Goal: Transaction & Acquisition: Download file/media

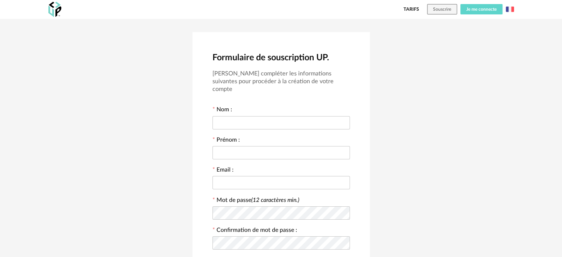
click at [478, 6] on button "Je me connecte" at bounding box center [481, 9] width 42 height 10
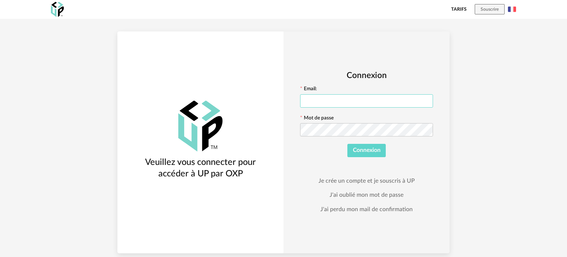
click at [310, 96] on input "text" at bounding box center [366, 100] width 133 height 13
type input "**********"
click at [429, 126] on icon at bounding box center [426, 129] width 9 height 15
click at [371, 150] on span "Connexion" at bounding box center [367, 150] width 28 height 6
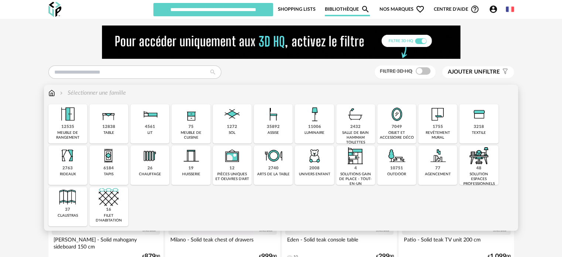
click at [148, 127] on div "4561" at bounding box center [150, 127] width 10 height 6
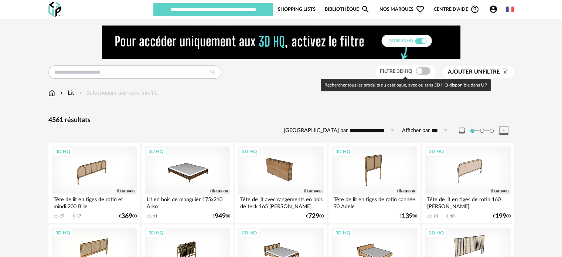
click at [418, 68] on span at bounding box center [422, 70] width 15 height 7
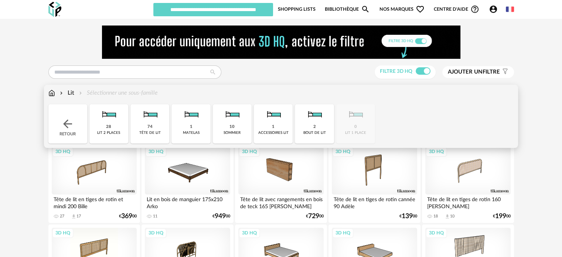
click at [113, 126] on div "28 lit 2 places" at bounding box center [108, 123] width 39 height 39
click at [66, 124] on img at bounding box center [67, 123] width 13 height 13
click at [234, 127] on div "10 sommier" at bounding box center [232, 123] width 39 height 39
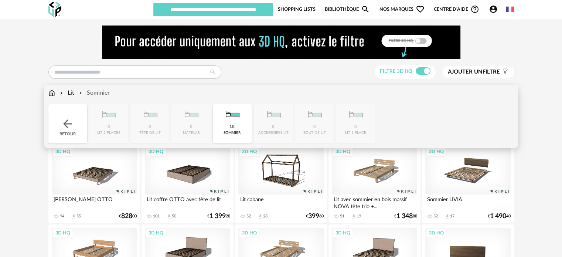
click at [71, 124] on img at bounding box center [67, 123] width 13 height 13
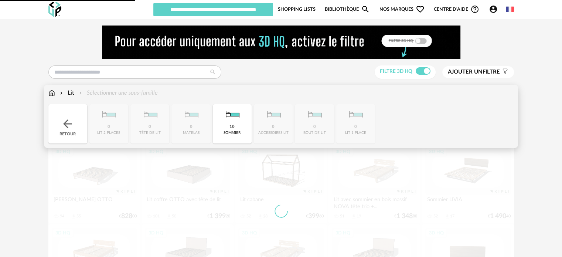
click at [72, 92] on div "Lit" at bounding box center [66, 93] width 16 height 8
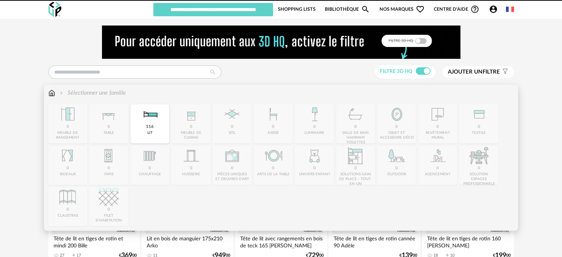
click at [72, 120] on div "Close icon 0 meuble de rangement 0 table 116 lit 0 meuble de cuisine 0 sol 0 as…" at bounding box center [280, 165] width 465 height 122
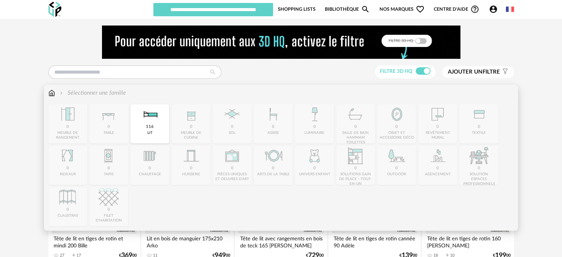
click at [54, 93] on img at bounding box center [51, 93] width 7 height 8
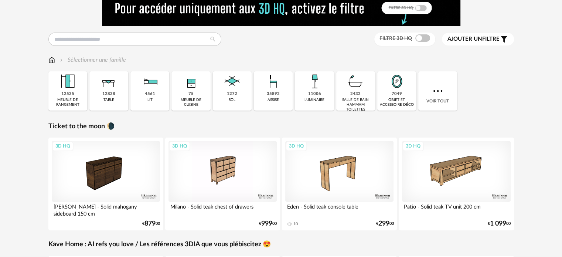
scroll to position [37, 0]
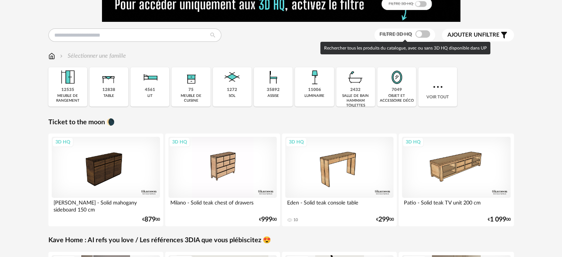
click at [418, 33] on span at bounding box center [422, 33] width 15 height 7
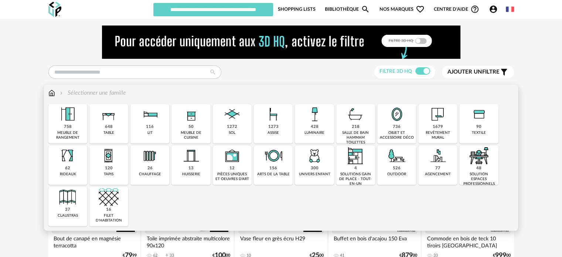
click at [52, 93] on img at bounding box center [51, 93] width 7 height 8
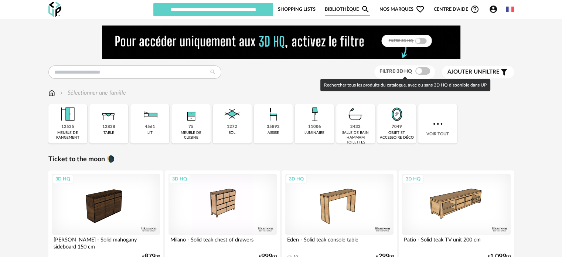
click at [420, 69] on span at bounding box center [422, 70] width 15 height 7
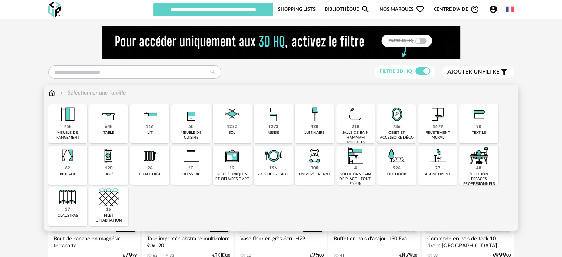
click at [68, 162] on img at bounding box center [68, 155] width 20 height 20
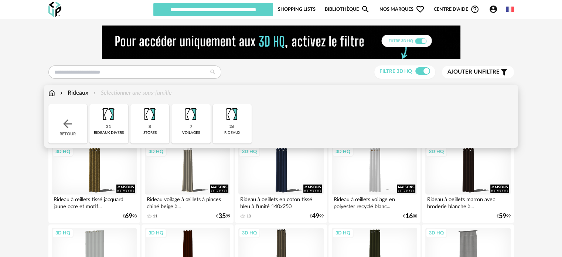
click at [53, 93] on img at bounding box center [51, 93] width 7 height 8
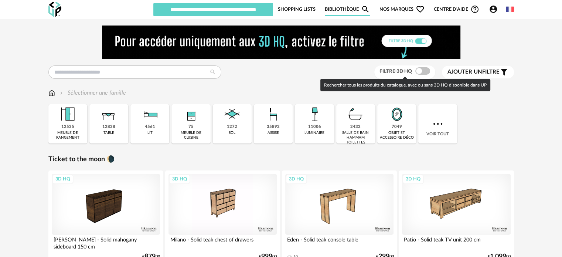
click at [419, 71] on span at bounding box center [422, 70] width 15 height 7
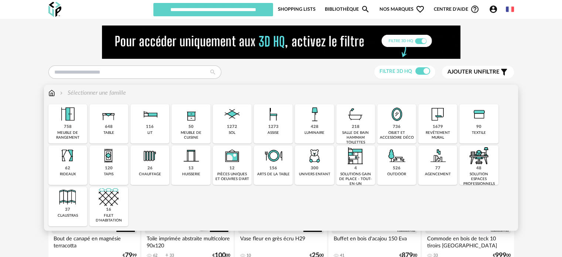
click at [315, 129] on div "428" at bounding box center [314, 127] width 8 height 6
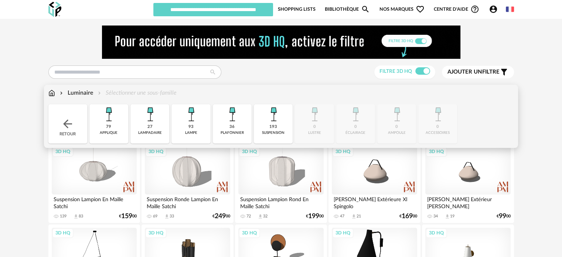
click at [272, 127] on div "193" at bounding box center [273, 127] width 8 height 6
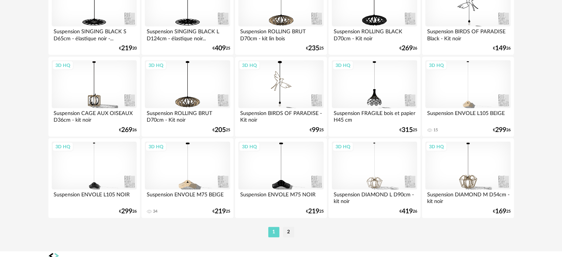
scroll to position [1551, 0]
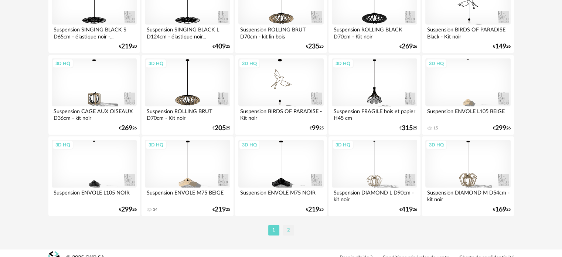
click at [285, 228] on li "2" at bounding box center [288, 230] width 11 height 10
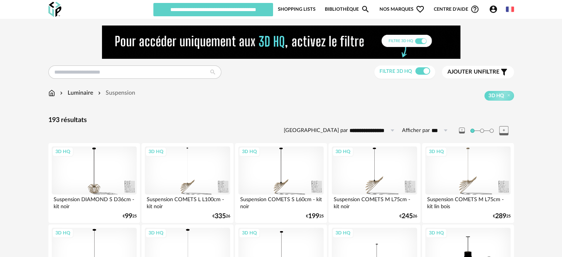
click at [487, 72] on span "Ajouter un filtre" at bounding box center [473, 71] width 52 height 7
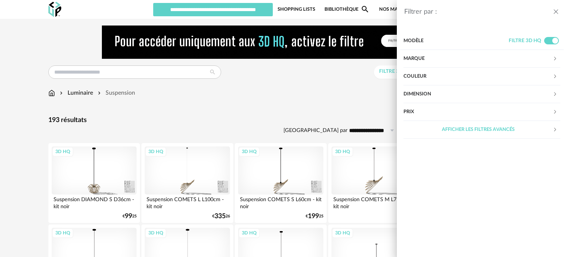
click at [552, 58] on div "Marque" at bounding box center [478, 59] width 149 height 18
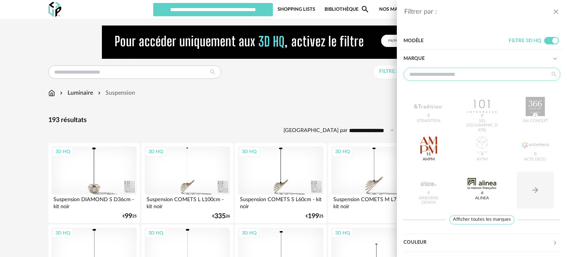
click at [441, 74] on input "text" at bounding box center [482, 74] width 157 height 13
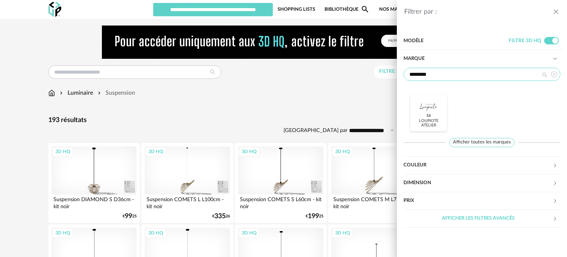
type input "********"
click at [425, 112] on div at bounding box center [428, 106] width 29 height 19
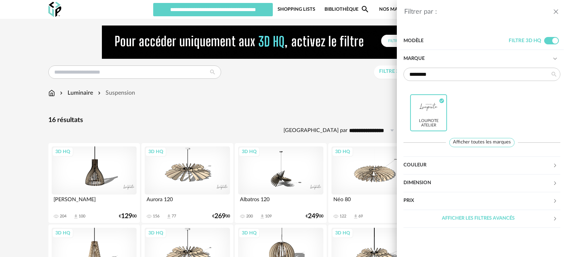
click at [317, 123] on div "Filtrer par : Modèle Filtre 3D HQ Marque ******** Loupiote Atelier Check Circle…" at bounding box center [283, 128] width 567 height 257
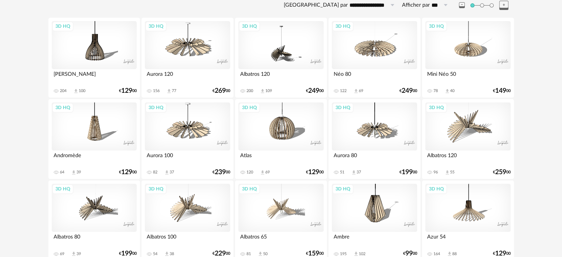
scroll to position [124, 0]
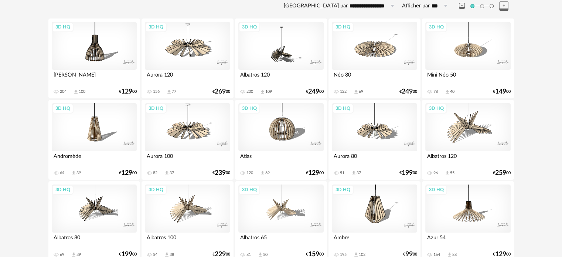
click at [95, 133] on div "3D HQ" at bounding box center [94, 127] width 85 height 48
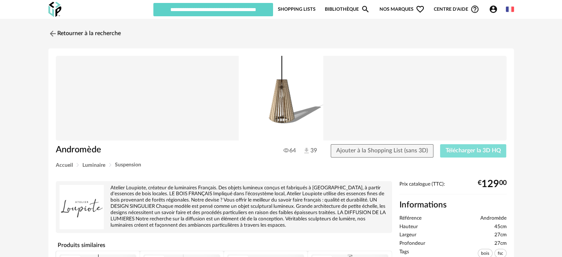
click at [455, 149] on span "Télécharger la 3D HQ" at bounding box center [472, 150] width 55 height 6
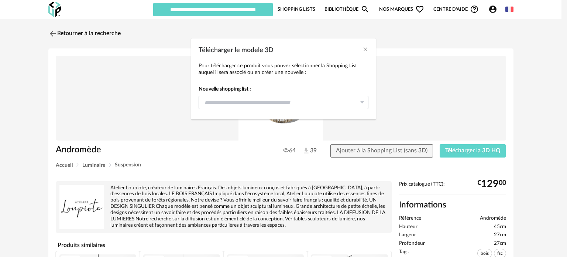
click at [362, 102] on icon "Télécharger le modele 3D" at bounding box center [361, 102] width 9 height 13
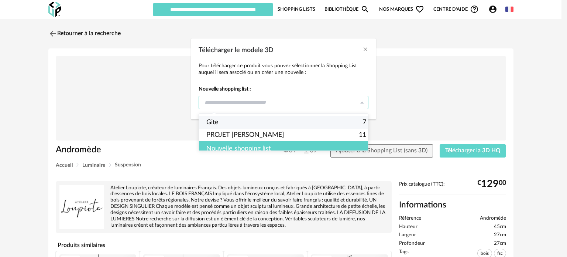
click at [211, 122] on span "Gite" at bounding box center [212, 122] width 12 height 13
type input "****"
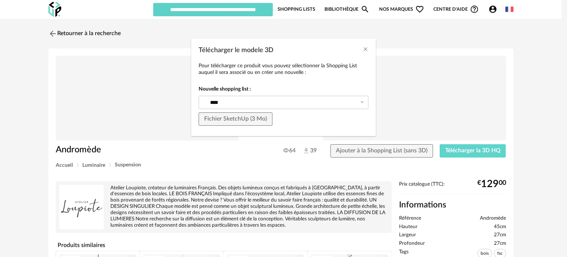
click at [466, 149] on div "Télécharger le modele 3D Pour télécharger ce produit vous pouvez sélectionner l…" at bounding box center [283, 128] width 567 height 257
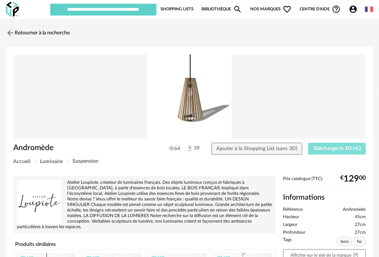
click at [325, 148] on span "Télécharger la 3D HQ" at bounding box center [337, 148] width 48 height 5
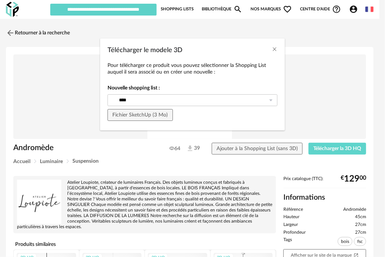
click at [319, 147] on div "Télécharger le modele 3D Pour télécharger ce produit vous pouvez sélectionner l…" at bounding box center [192, 128] width 385 height 257
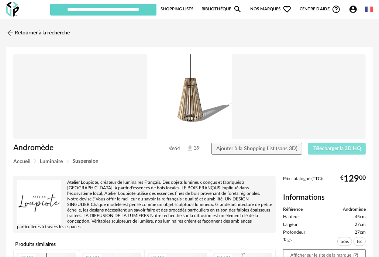
click at [319, 147] on span "Télécharger la 3D HQ" at bounding box center [337, 148] width 48 height 5
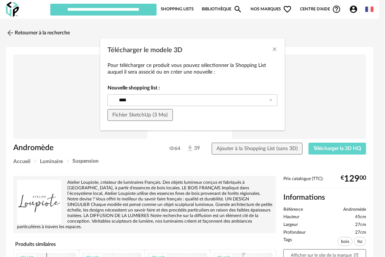
click at [319, 147] on div "Télécharger le modele 3D Pour télécharger ce produit vous pouvez sélectionner l…" at bounding box center [192, 128] width 385 height 257
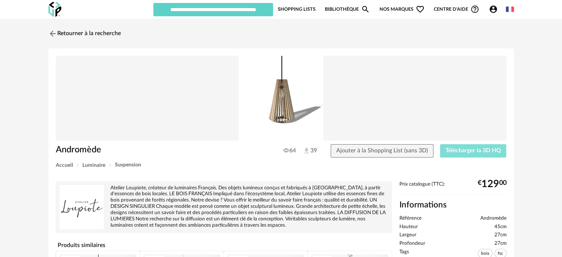
click at [452, 148] on span "Télécharger la 3D HQ" at bounding box center [472, 150] width 55 height 6
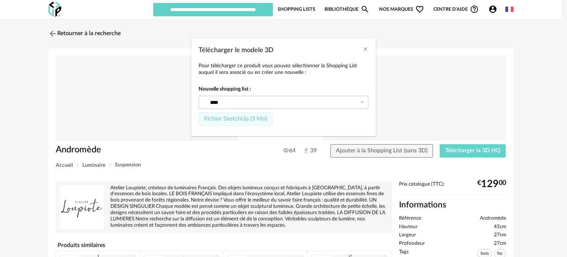
click at [236, 117] on span "Fichier SketchUp (3 Mo)" at bounding box center [235, 119] width 63 height 6
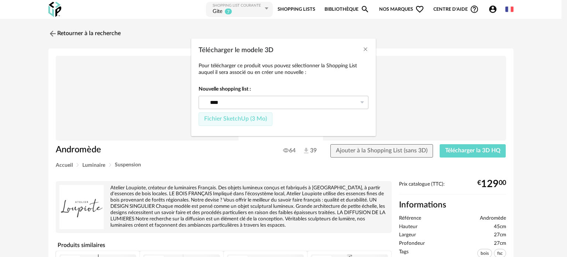
type input "****"
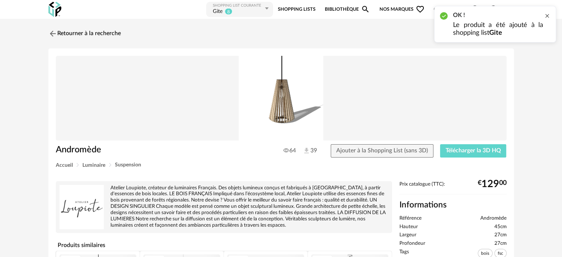
click at [546, 14] on div at bounding box center [547, 16] width 6 height 6
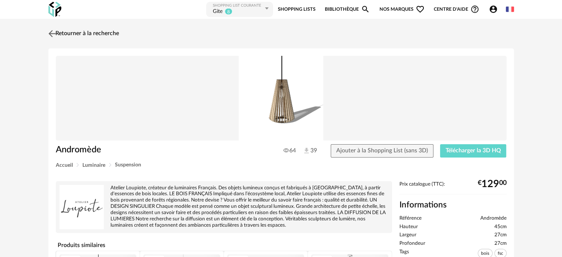
click at [52, 34] on img at bounding box center [52, 33] width 11 height 11
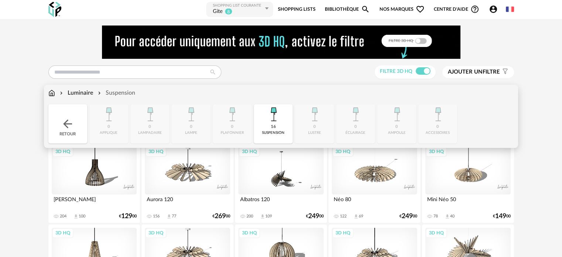
click at [51, 90] on img at bounding box center [51, 93] width 7 height 8
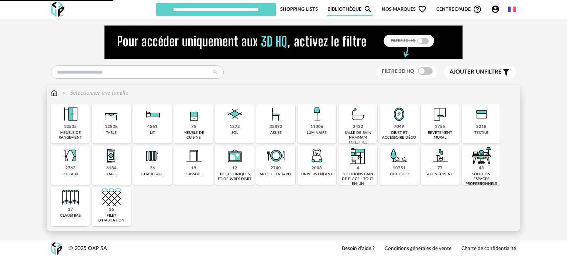
type input "****"
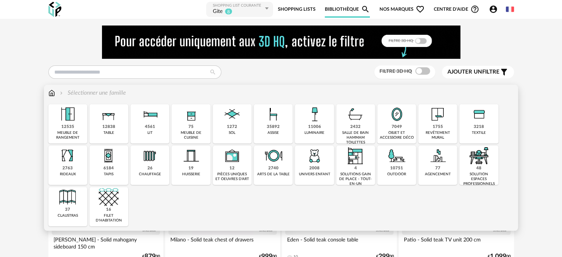
click at [312, 130] on div "luminaire" at bounding box center [314, 132] width 20 height 5
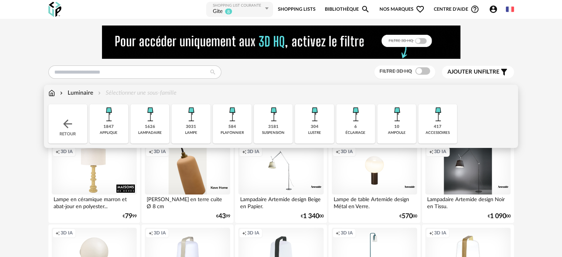
click at [272, 128] on div "3181" at bounding box center [273, 127] width 10 height 6
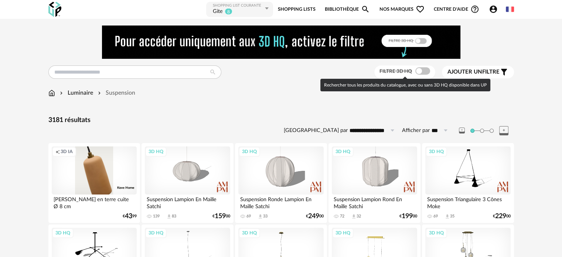
click at [418, 70] on span at bounding box center [422, 70] width 15 height 7
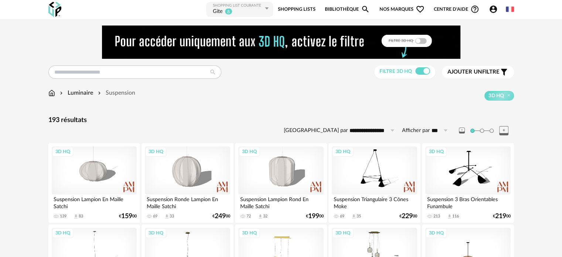
click at [491, 70] on span "Ajouter un filtre" at bounding box center [473, 71] width 52 height 7
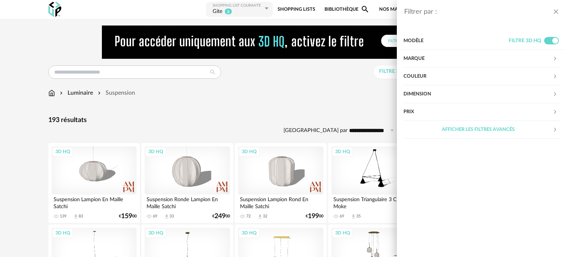
click at [433, 56] on div "Marque" at bounding box center [478, 59] width 149 height 18
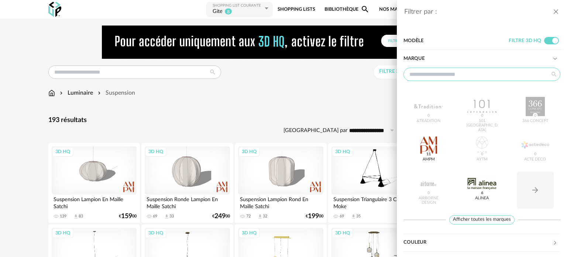
click at [432, 70] on input "text" at bounding box center [482, 74] width 157 height 13
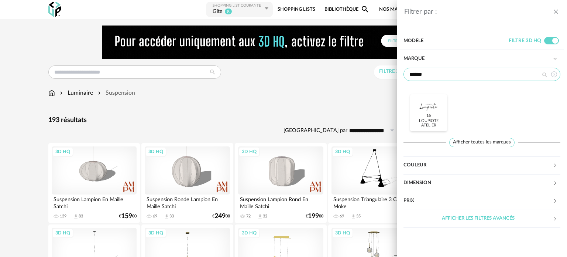
type input "******"
click at [429, 119] on div "Loupiote Atelier 16" at bounding box center [429, 124] width 32 height 10
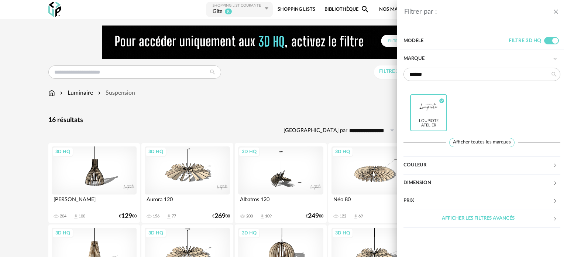
click at [357, 82] on div "Filtrer par : Modèle Filtre 3D HQ Marque ****** Loupiote Atelier Check Circle i…" at bounding box center [283, 128] width 567 height 257
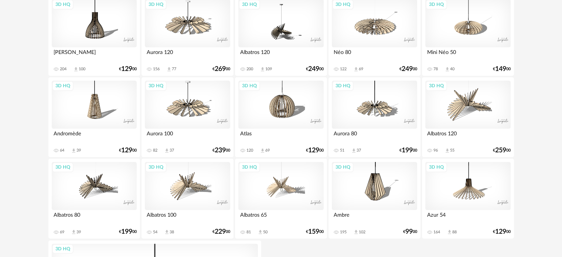
scroll to position [148, 0]
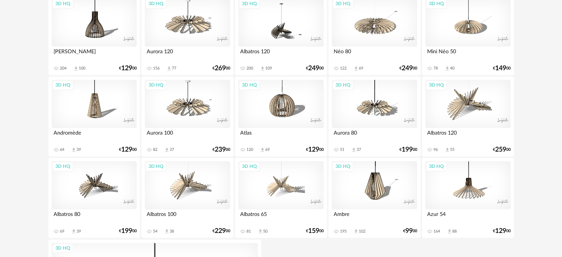
click at [98, 112] on div "3D HQ" at bounding box center [94, 104] width 85 height 48
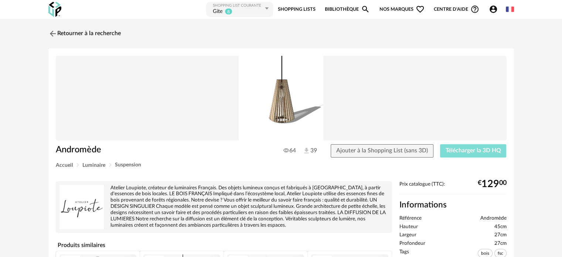
click at [459, 150] on span "Télécharger la 3D HQ" at bounding box center [472, 150] width 55 height 6
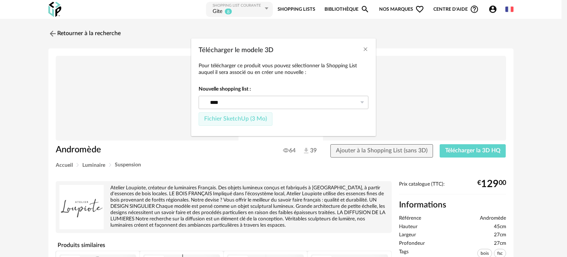
click at [255, 116] on span "Fichier SketchUp (3 Mo)" at bounding box center [235, 119] width 63 height 6
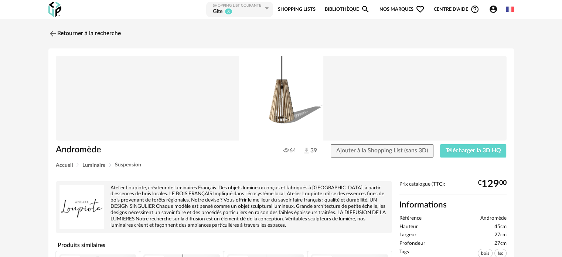
click at [436, 38] on div "Retourner à la recherche" at bounding box center [280, 33] width 465 height 16
